Goal: Task Accomplishment & Management: Use online tool/utility

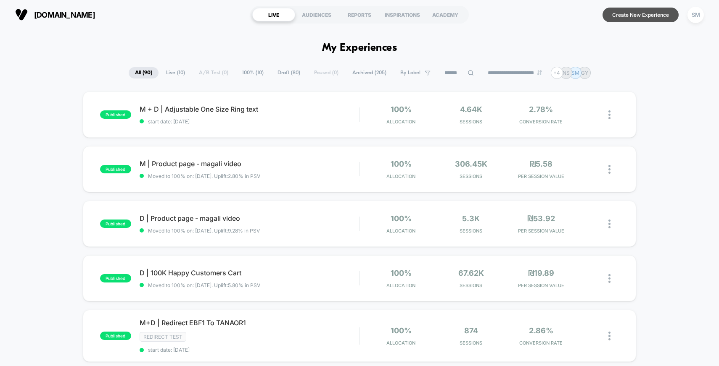
click at [637, 17] on button "Create New Experience" at bounding box center [640, 15] width 76 height 15
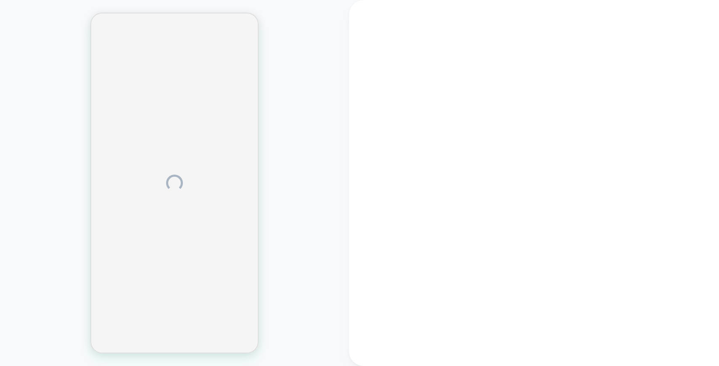
click at [357, 11] on div at bounding box center [534, 183] width 370 height 366
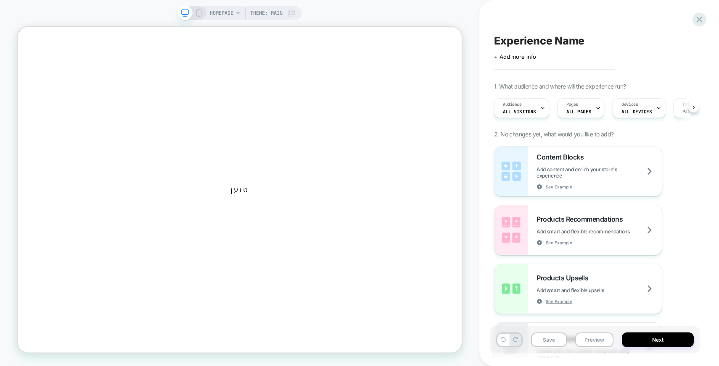
scroll to position [0, 0]
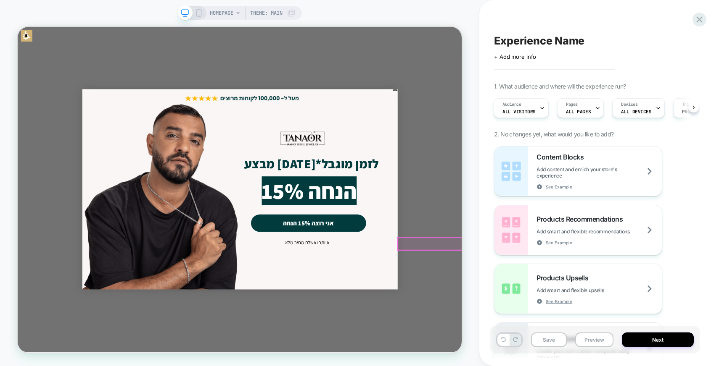
click at [426, 315] on button "אוותר ואשלם מחיר מלא" at bounding box center [404, 315] width 68 height 17
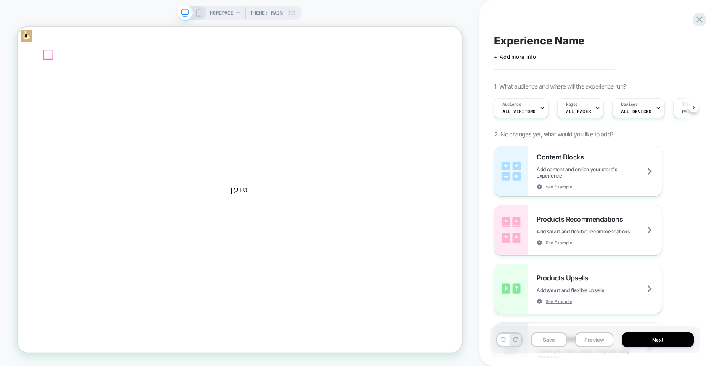
click at [18, 27] on icon "Primary" at bounding box center [18, 27] width 0 height 0
click at [18, 27] on icon "button" at bounding box center [18, 27] width 0 height 0
click at [199, 11] on icon at bounding box center [199, 13] width 8 height 8
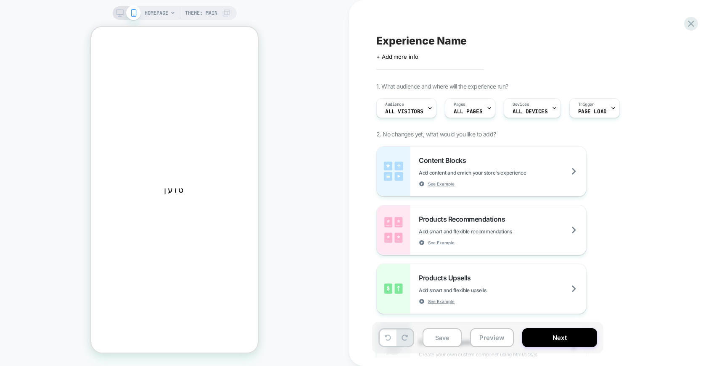
click at [91, 27] on icon at bounding box center [91, 27] width 0 height 0
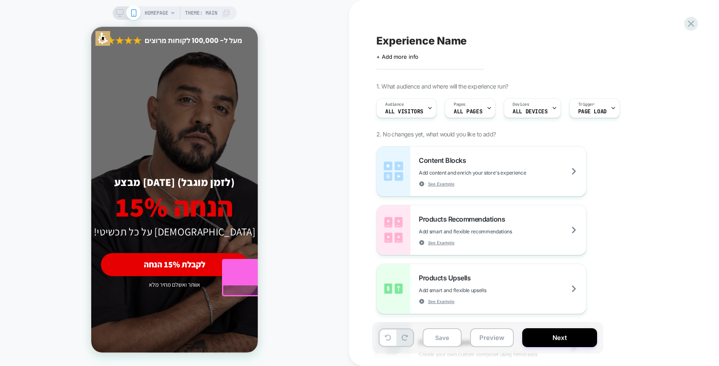
click at [222, 271] on div at bounding box center [283, 271] width 122 height 25
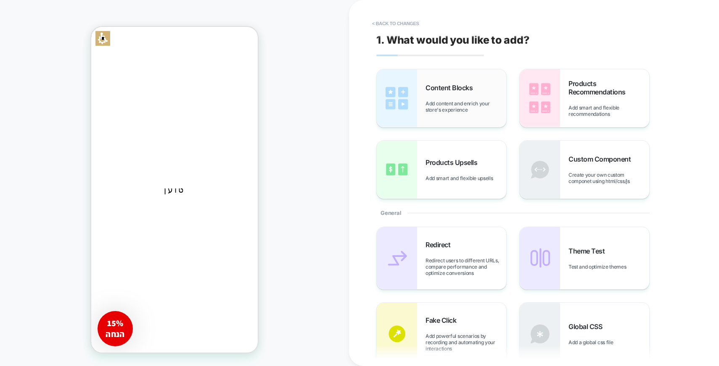
click at [443, 92] on div "Content Blocks Add content and enrich your store's experience" at bounding box center [465, 98] width 81 height 29
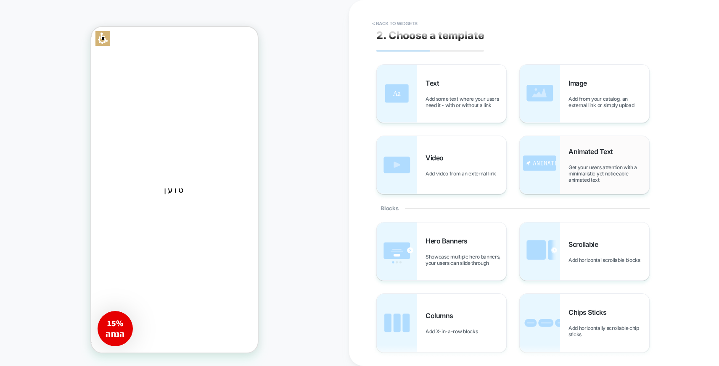
scroll to position [3, 0]
click at [590, 86] on span "Image" at bounding box center [579, 84] width 23 height 8
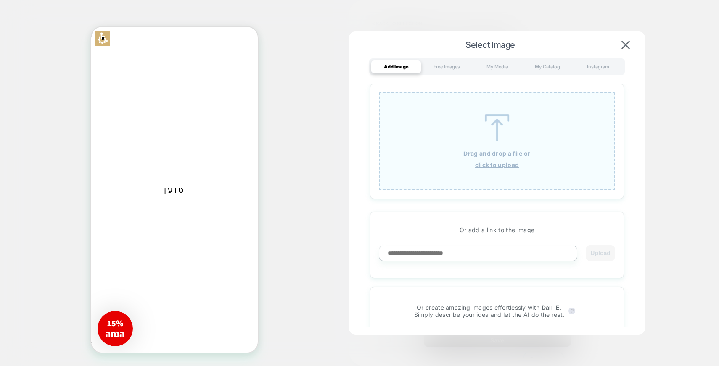
scroll to position [17, 0]
click at [476, 138] on div "Drag and drop a file or click to upload" at bounding box center [497, 141] width 236 height 98
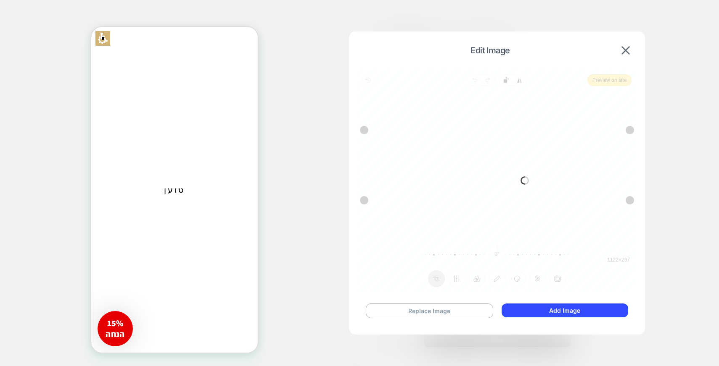
scroll to position [0, 0]
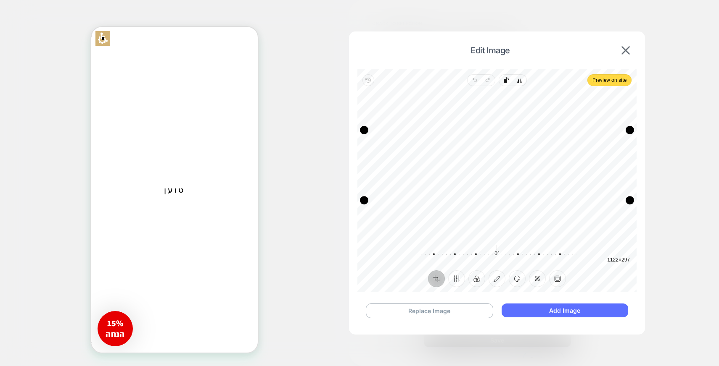
click at [562, 310] on button "Add Image" at bounding box center [564, 311] width 126 height 14
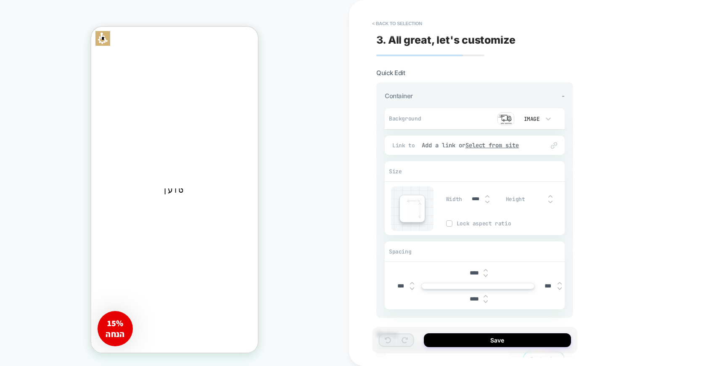
click at [509, 116] on img at bounding box center [505, 119] width 17 height 13
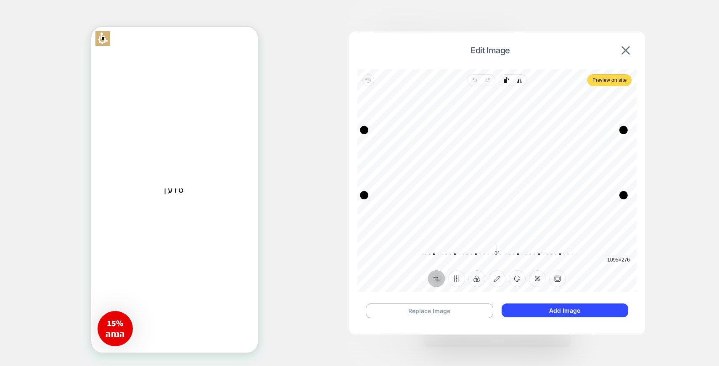
drag, startPoint x: 629, startPoint y: 201, endPoint x: 622, endPoint y: 195, distance: 8.3
click at [622, 195] on div "Drag corner br" at bounding box center [623, 195] width 8 height 8
click at [500, 258] on div at bounding box center [491, 255] width 161 height 24
click at [501, 281] on button "Annotate" at bounding box center [496, 279] width 17 height 17
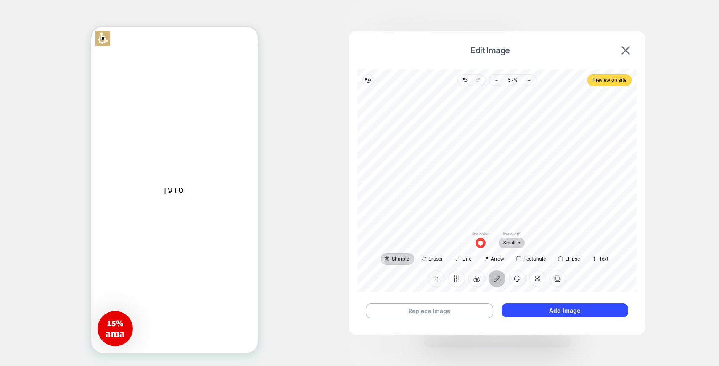
click at [516, 244] on span "Small" at bounding box center [511, 243] width 26 height 11
click at [513, 144] on span "Extra small" at bounding box center [507, 146] width 28 height 9
click at [516, 243] on span "Extra small" at bounding box center [511, 243] width 37 height 11
click at [517, 284] on button "Sticker" at bounding box center [516, 279] width 17 height 17
click at [496, 79] on icon "button" at bounding box center [496, 80] width 7 height 7
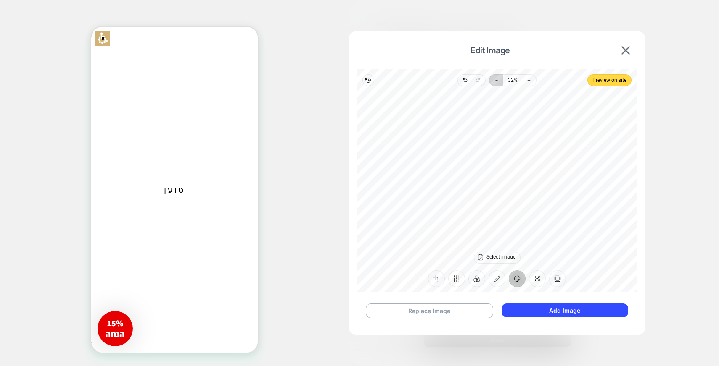
click at [496, 79] on icon "button" at bounding box center [496, 80] width 7 height 7
click at [566, 312] on button "Add Image" at bounding box center [564, 311] width 126 height 14
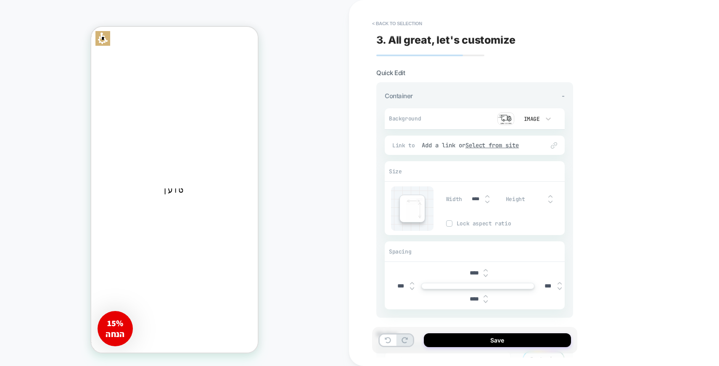
click at [508, 121] on img at bounding box center [505, 119] width 17 height 13
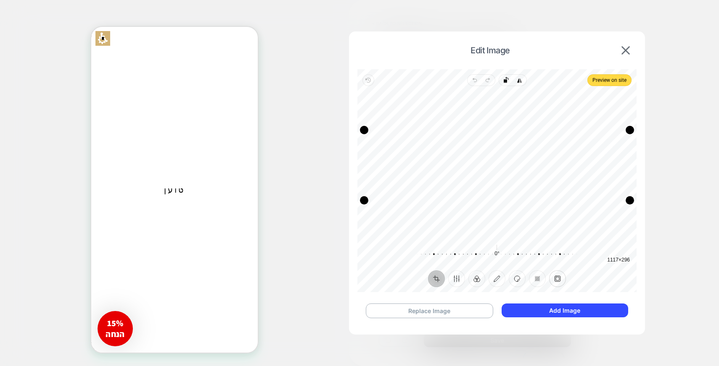
click at [557, 277] on button "Frame" at bounding box center [557, 279] width 17 height 17
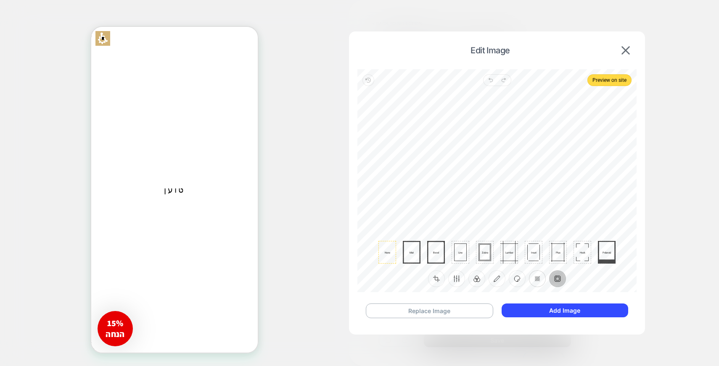
click at [539, 280] on button "Redact" at bounding box center [537, 279] width 17 height 17
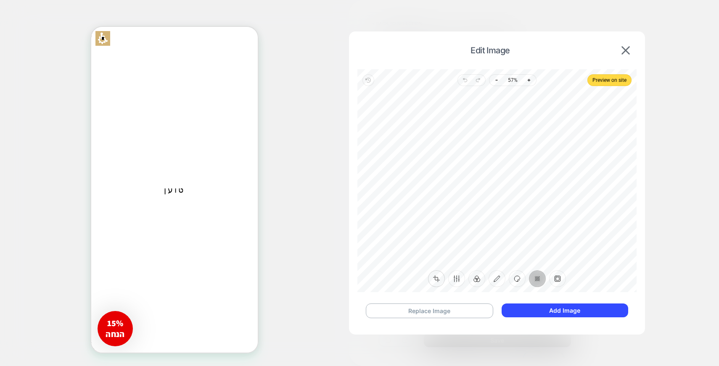
click at [438, 282] on button "Crop" at bounding box center [436, 279] width 17 height 17
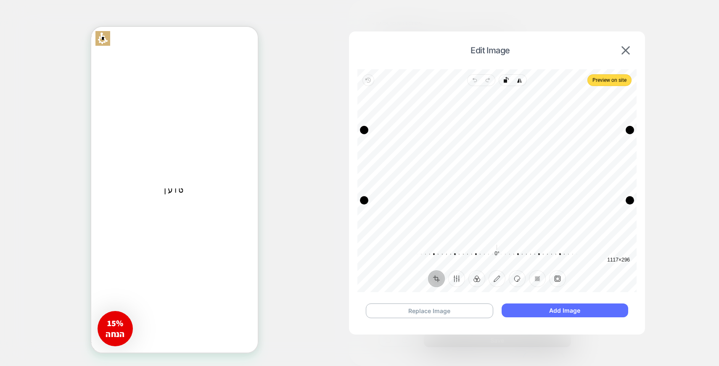
click at [543, 313] on button "Add Image" at bounding box center [564, 311] width 126 height 14
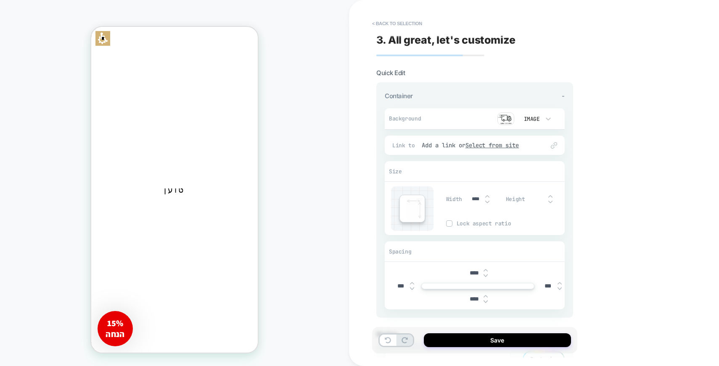
click at [487, 275] on img at bounding box center [485, 275] width 4 height 3
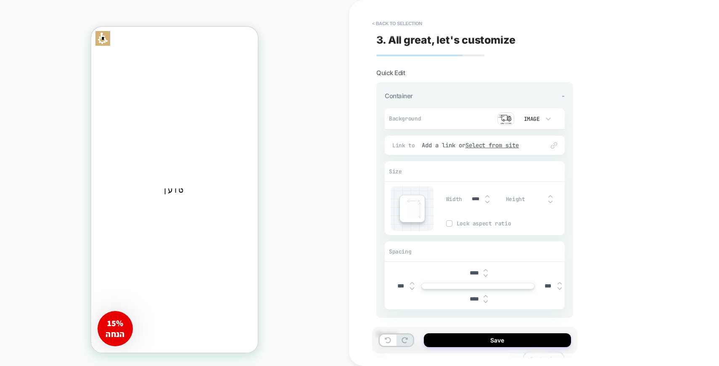
click at [487, 275] on img at bounding box center [485, 275] width 4 height 3
click at [487, 269] on img at bounding box center [485, 270] width 4 height 3
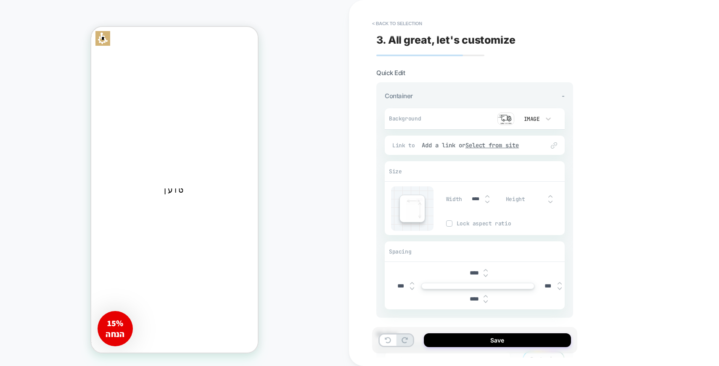
click at [487, 274] on img at bounding box center [485, 275] width 4 height 3
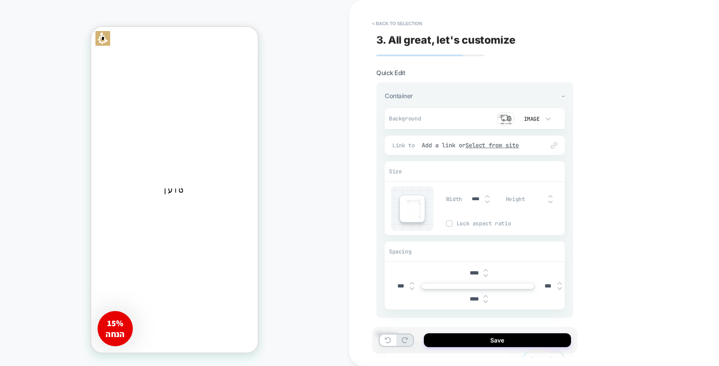
click at [487, 274] on img at bounding box center [485, 275] width 4 height 3
type input "****"
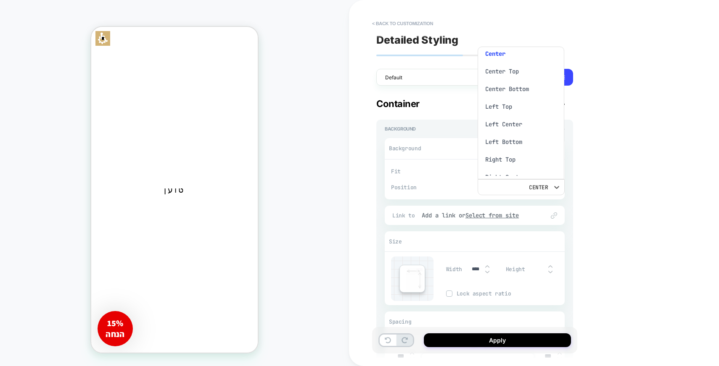
click at [456, 189] on div at bounding box center [359, 183] width 719 height 366
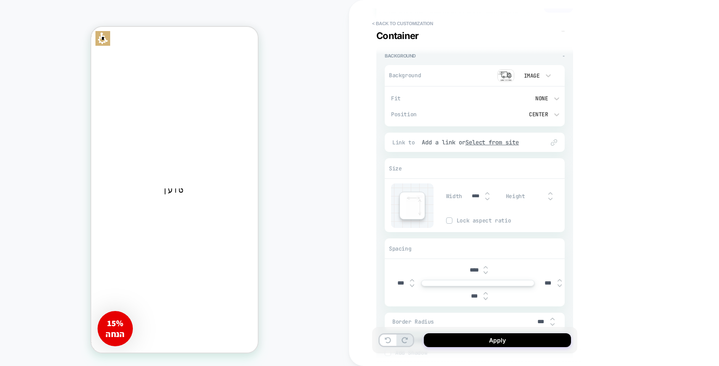
scroll to position [73, 0]
click at [487, 199] on img at bounding box center [487, 199] width 4 height 3
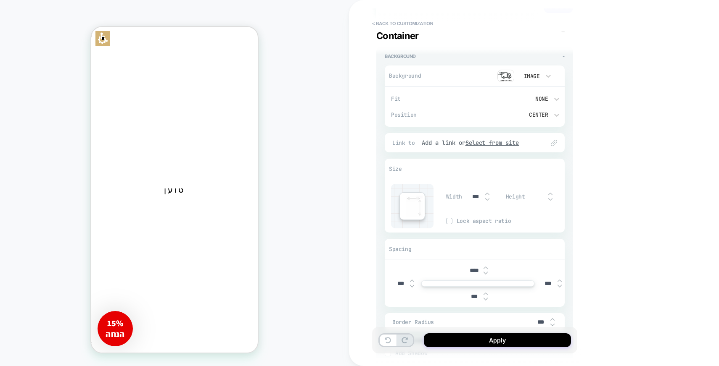
click at [487, 199] on img at bounding box center [487, 199] width 4 height 3
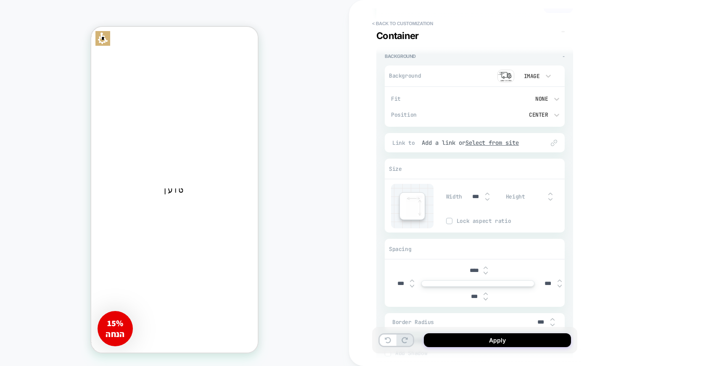
click at [487, 199] on img at bounding box center [487, 199] width 4 height 3
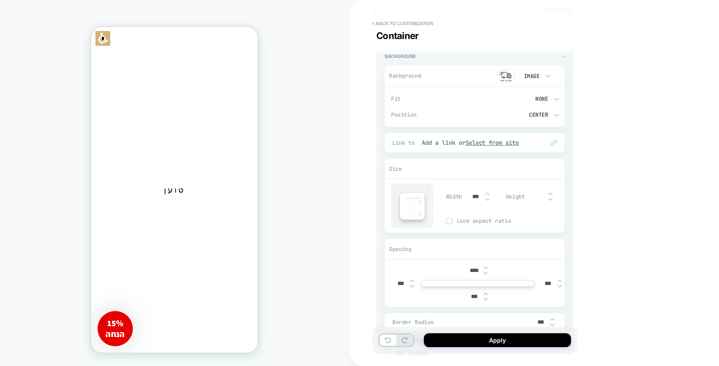
click at [487, 199] on img at bounding box center [487, 199] width 4 height 3
type input "***"
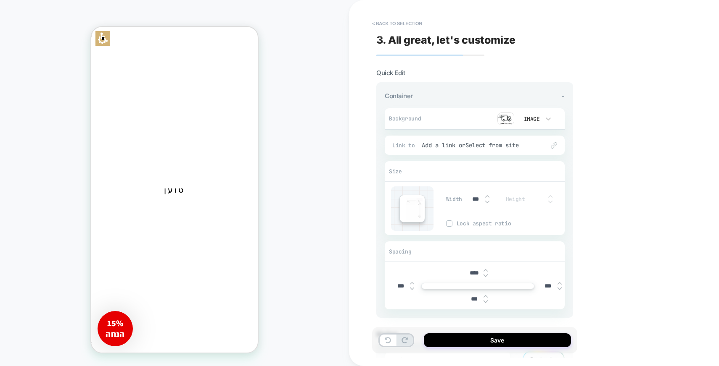
scroll to position [63, 0]
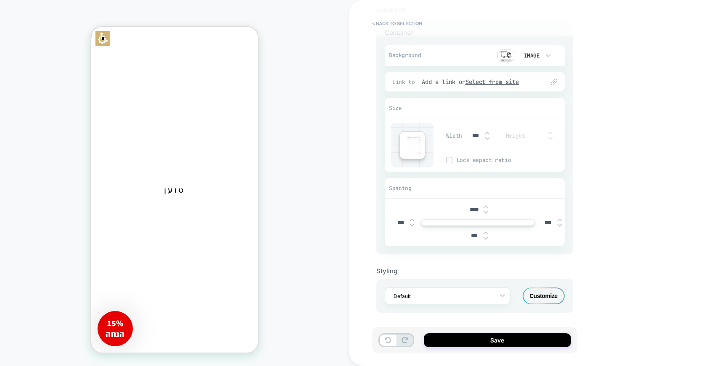
click at [543, 290] on div "Customize" at bounding box center [543, 296] width 42 height 17
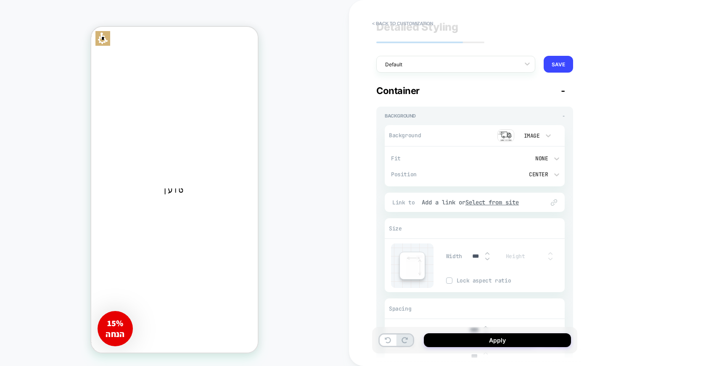
scroll to position [15, 0]
click at [486, 253] on img at bounding box center [487, 251] width 4 height 3
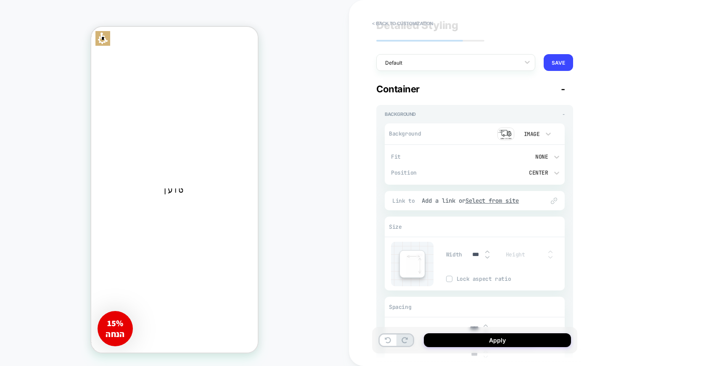
click at [486, 252] on img at bounding box center [487, 251] width 4 height 3
type input "***"
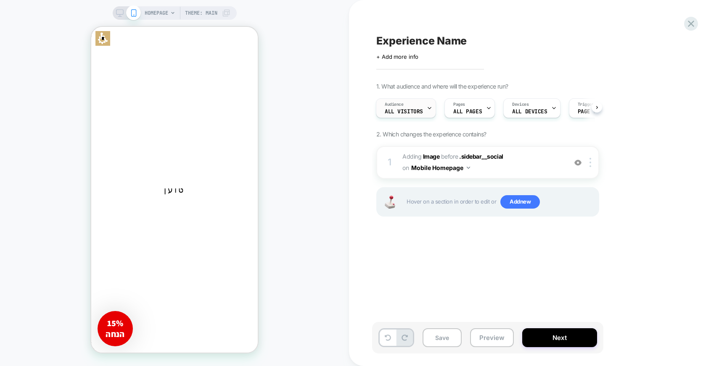
click at [420, 109] on span "All Visitors" at bounding box center [404, 112] width 38 height 6
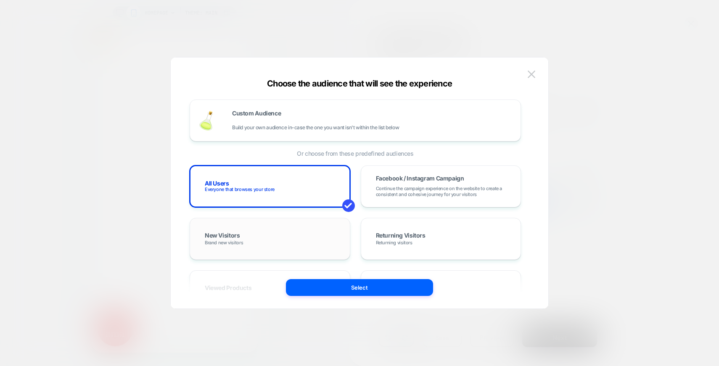
click at [258, 234] on div "New Visitors Brand new visitors" at bounding box center [269, 239] width 143 height 24
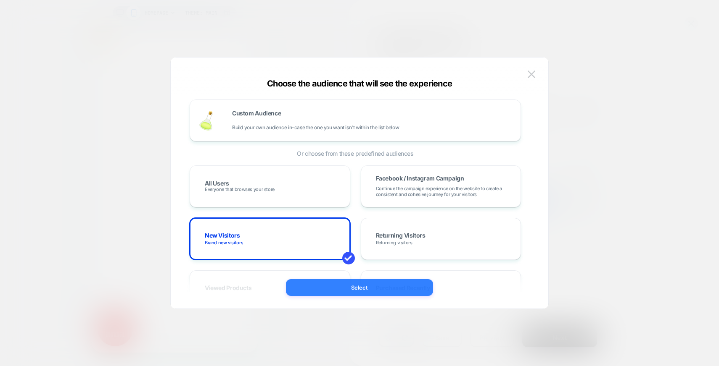
click at [335, 284] on button "Select" at bounding box center [359, 287] width 147 height 17
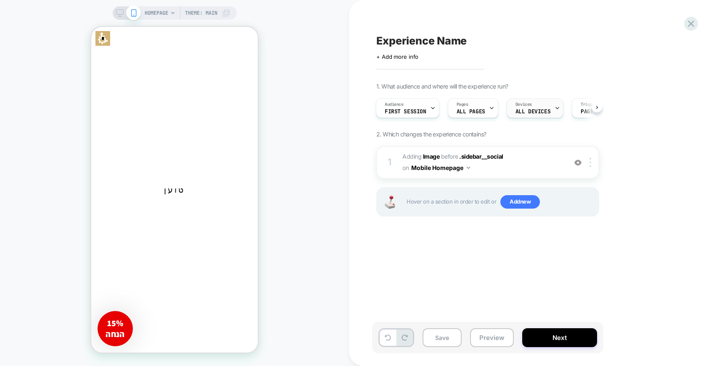
click at [532, 106] on div "Devices ALL DEVICES" at bounding box center [533, 108] width 52 height 19
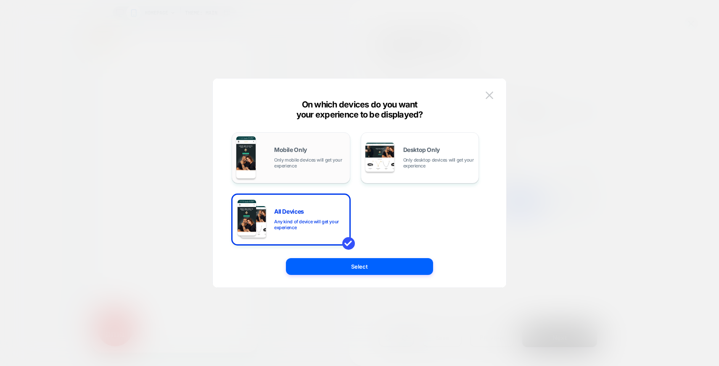
click at [314, 166] on span "Only mobile devices will get your experience" at bounding box center [309, 163] width 71 height 12
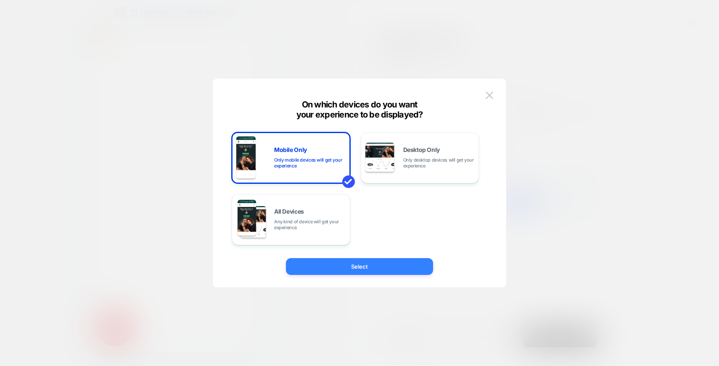
click at [358, 268] on button "Select" at bounding box center [359, 266] width 147 height 17
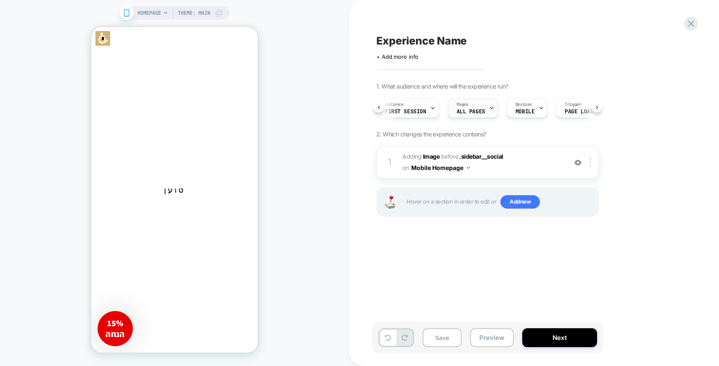
scroll to position [0, 38]
click at [447, 342] on button "Save" at bounding box center [441, 338] width 39 height 19
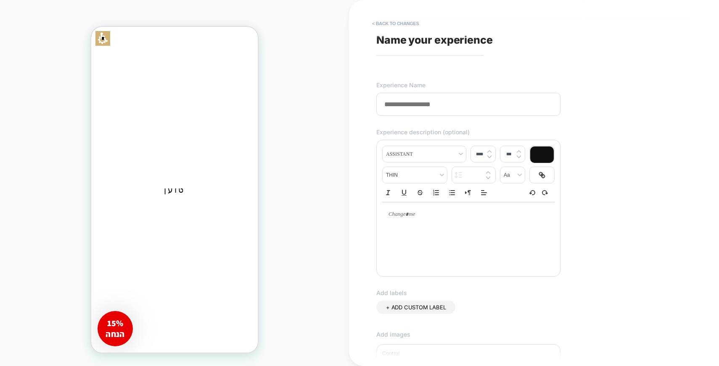
click at [385, 105] on input at bounding box center [468, 104] width 184 height 23
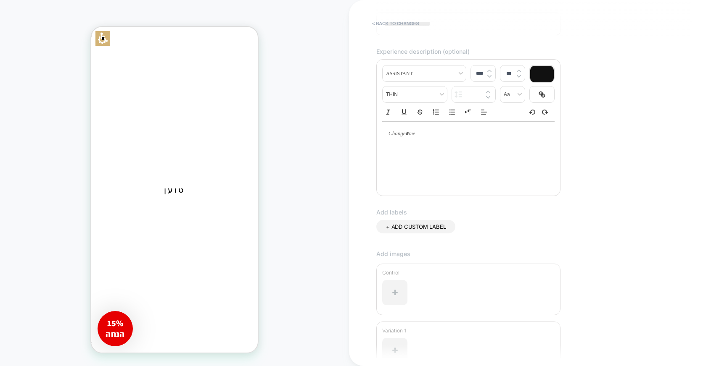
scroll to position [0, 0]
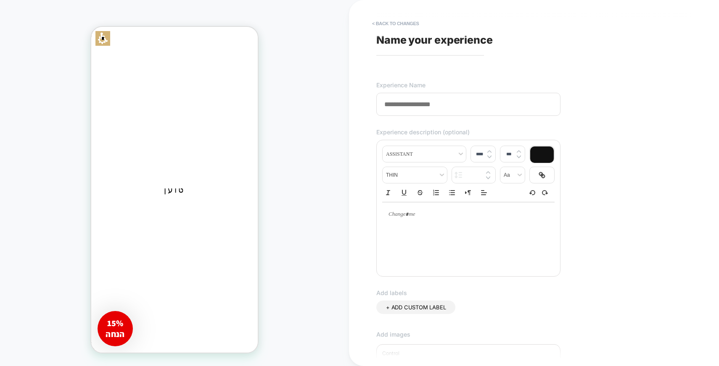
click at [385, 104] on input at bounding box center [468, 104] width 184 height 23
click at [385, 103] on input at bounding box center [468, 104] width 184 height 23
click at [398, 106] on input "***" at bounding box center [468, 104] width 184 height 23
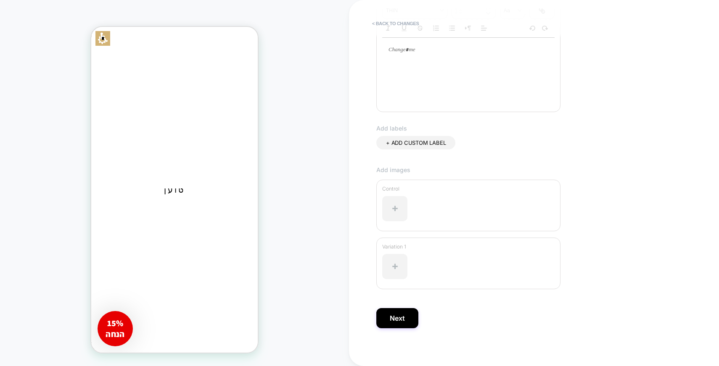
scroll to position [169, 0]
type input "**********"
click at [395, 313] on button "Next" at bounding box center [397, 314] width 42 height 20
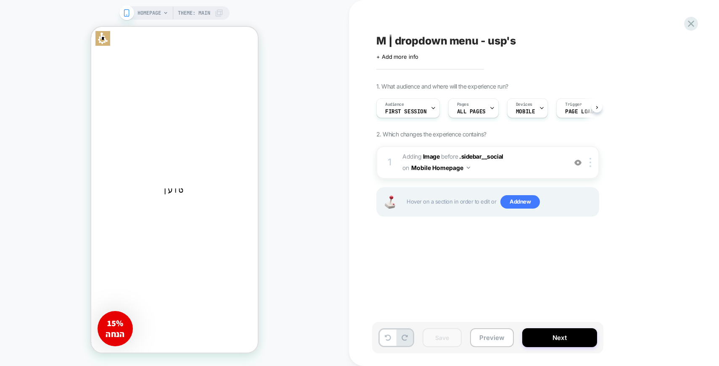
scroll to position [0, 0]
click at [572, 342] on button "Next" at bounding box center [559, 338] width 75 height 19
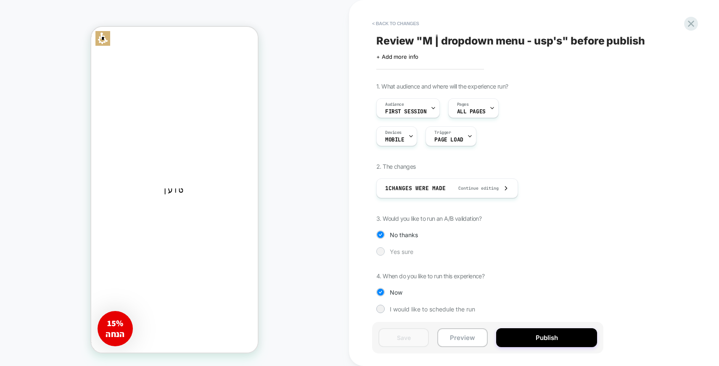
click at [382, 250] on div at bounding box center [380, 251] width 6 height 6
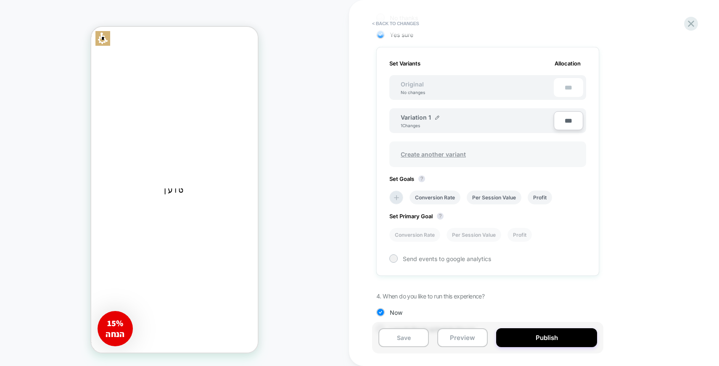
scroll to position [219, 0]
click at [474, 235] on li "Per Session Value" at bounding box center [473, 234] width 55 height 14
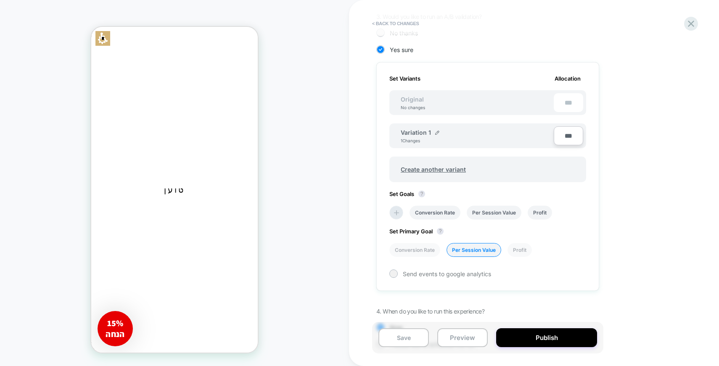
scroll to position [220, 0]
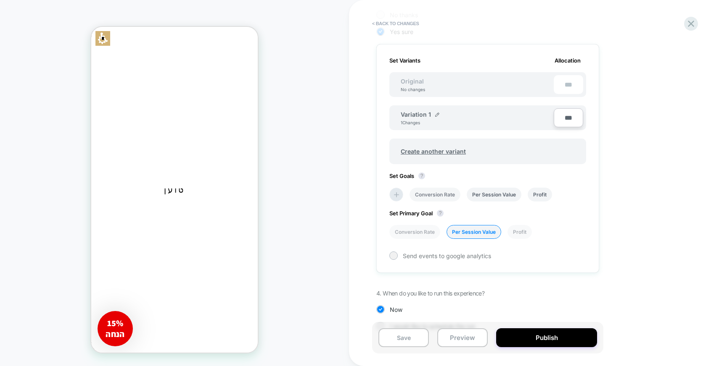
click at [432, 195] on li "Conversion Rate" at bounding box center [434, 195] width 51 height 14
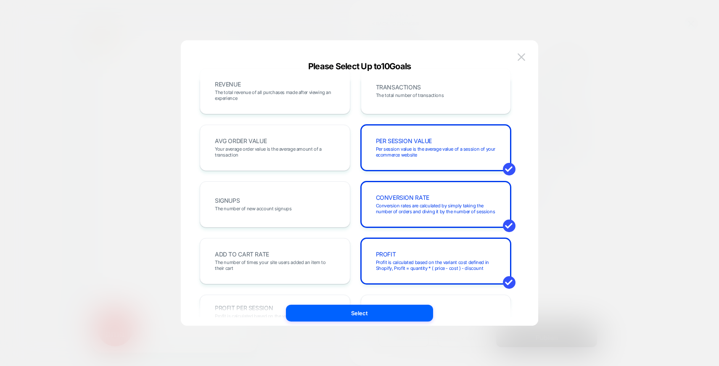
scroll to position [0, 0]
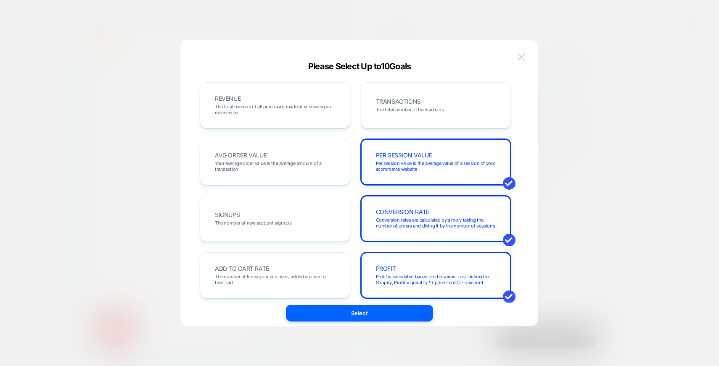
click at [524, 56] on img at bounding box center [521, 56] width 8 height 7
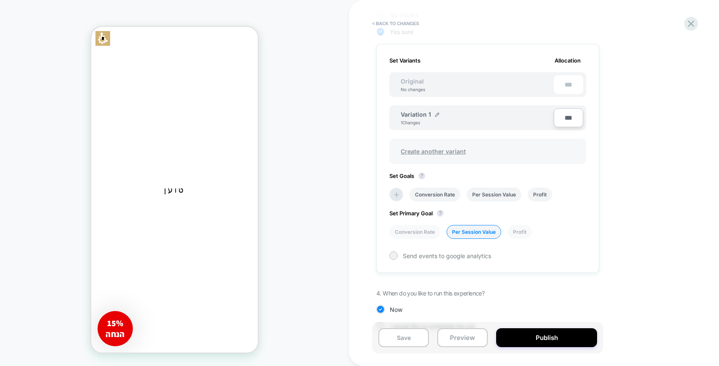
scroll to position [239, 0]
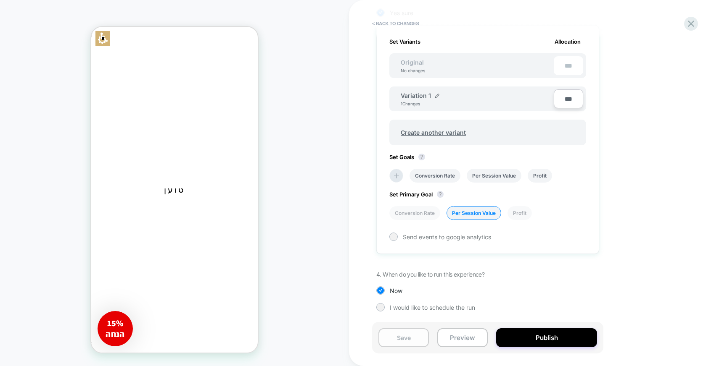
click at [403, 340] on button "Save" at bounding box center [403, 338] width 50 height 19
click at [528, 339] on button "Publish" at bounding box center [546, 338] width 101 height 19
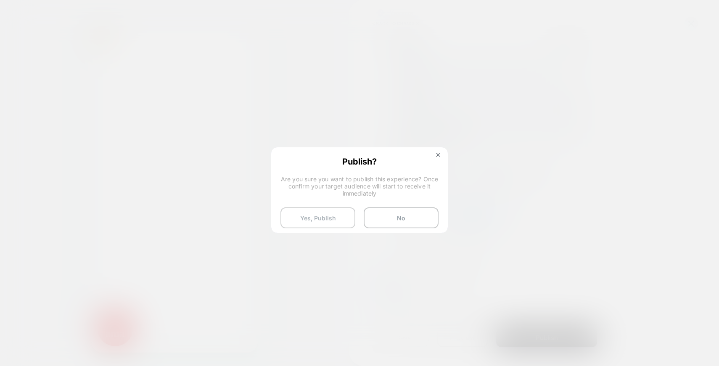
click at [330, 220] on button "Yes, Publish" at bounding box center [317, 218] width 75 height 21
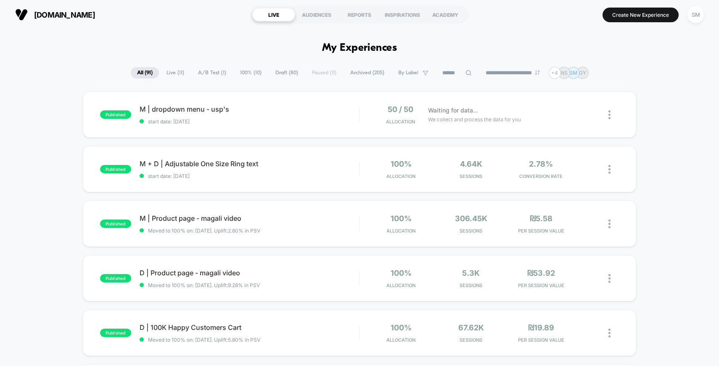
click at [51, 73] on div "**********" at bounding box center [359, 73] width 719 height 12
